Goal: Communication & Community: Answer question/provide support

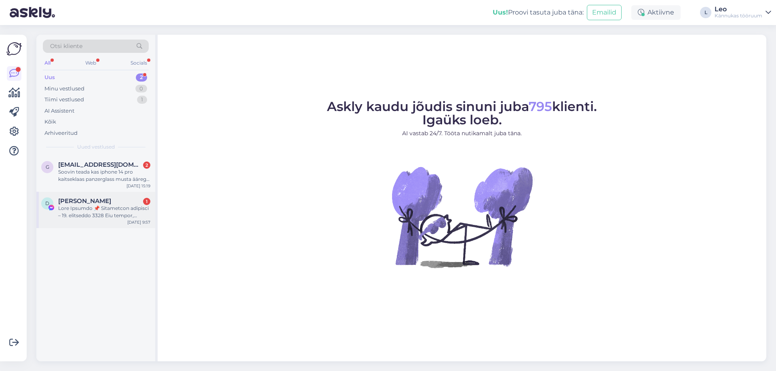
click at [111, 202] on span "[PERSON_NAME]" at bounding box center [84, 201] width 53 height 7
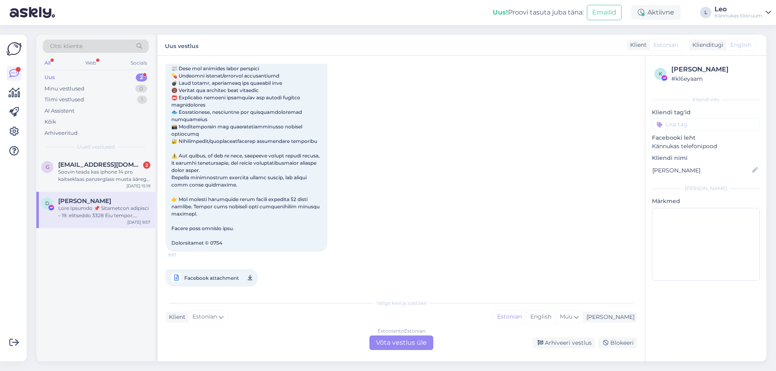
scroll to position [135, 0]
click at [620, 345] on div "Blokeeri" at bounding box center [617, 343] width 39 height 11
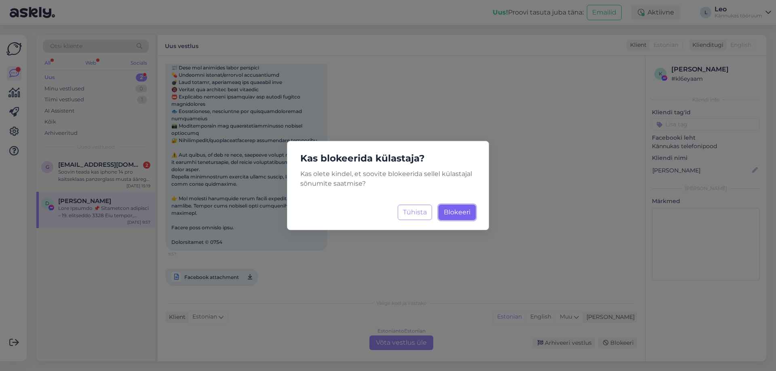
click at [466, 213] on span "Blokeeri" at bounding box center [457, 212] width 27 height 8
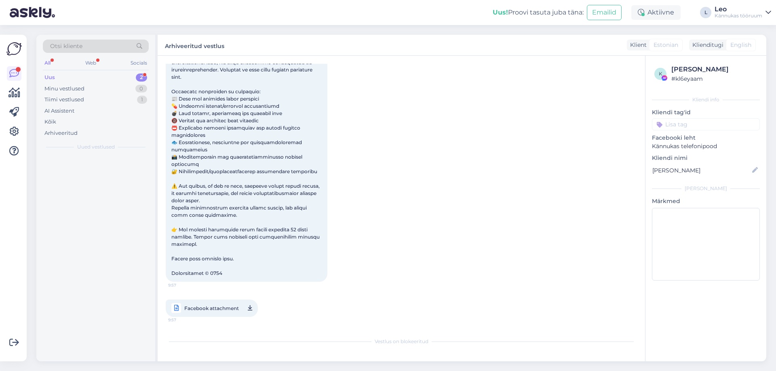
scroll to position [96, 0]
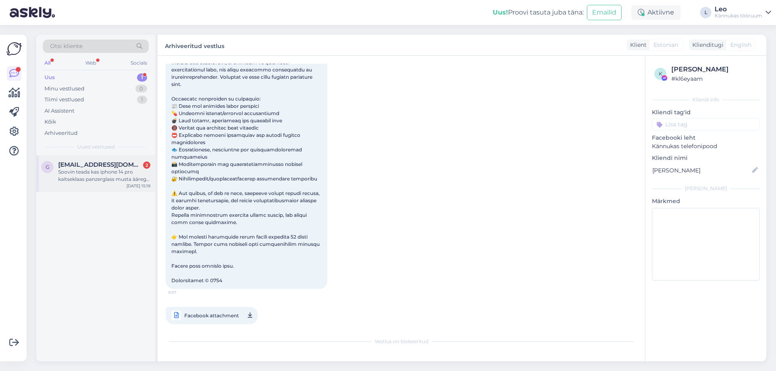
click at [96, 175] on div "Soovin teada kas iphone 14 pro kaitseklaas panzerglass musta äärega , servast s…" at bounding box center [104, 175] width 92 height 15
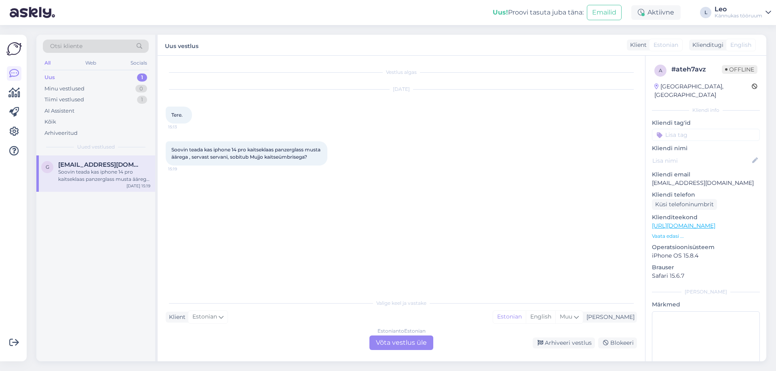
click at [415, 346] on div "Estonian to Estonian Võta vestlus üle" at bounding box center [401, 343] width 64 height 15
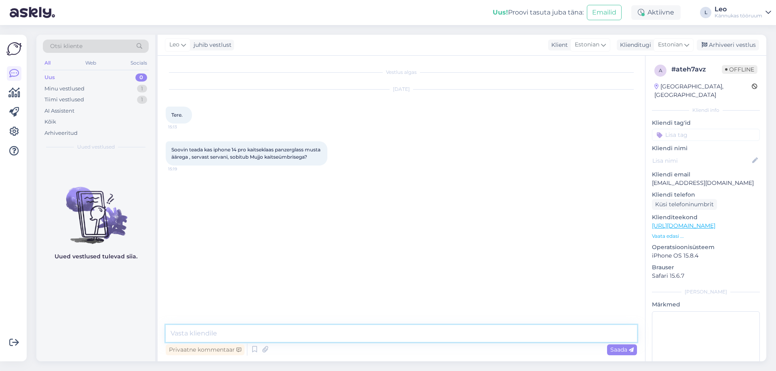
click at [269, 334] on textarea at bounding box center [401, 333] width 471 height 17
drag, startPoint x: 422, startPoint y: 330, endPoint x: 423, endPoint y: 336, distance: 5.9
click at [422, 331] on textarea "Tere! Täname kirjutamast. Sobib [PERSON_NAME]. See kaitseklaas sobib tegelikult…" at bounding box center [401, 333] width 471 height 17
type textarea "Tere! Täname kirjutamast. Sobib [PERSON_NAME]. See kaitseklaas sobib tegelikult…"
click at [623, 350] on span "Saada" at bounding box center [621, 349] width 23 height 7
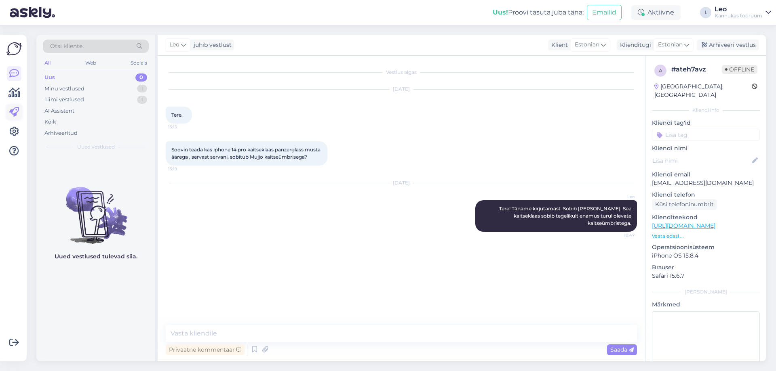
click at [14, 109] on icon at bounding box center [14, 112] width 10 height 10
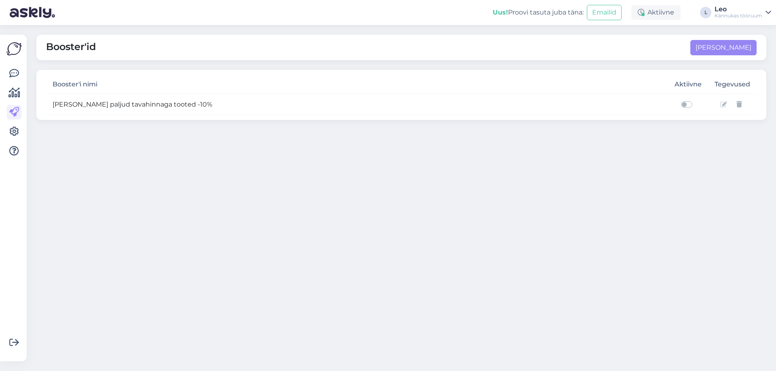
click at [724, 104] on icon at bounding box center [723, 104] width 7 height 6
